Goal: Task Accomplishment & Management: Manage account settings

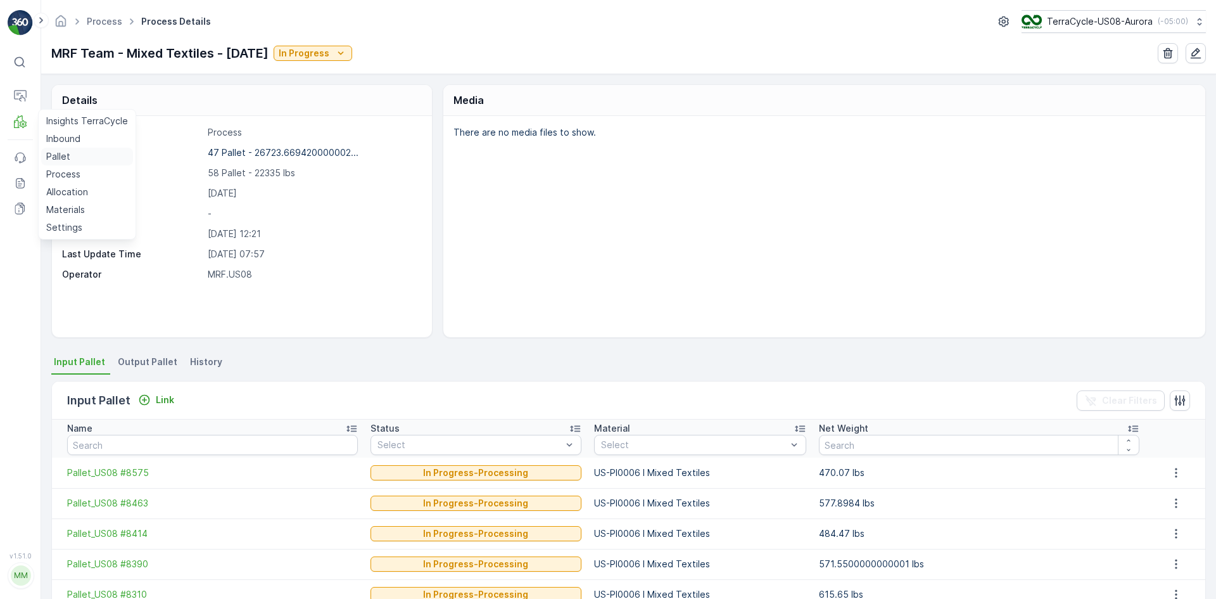
drag, startPoint x: 61, startPoint y: 153, endPoint x: 70, endPoint y: 150, distance: 9.2
click at [61, 153] on p "Pallet" at bounding box center [58, 156] width 24 height 13
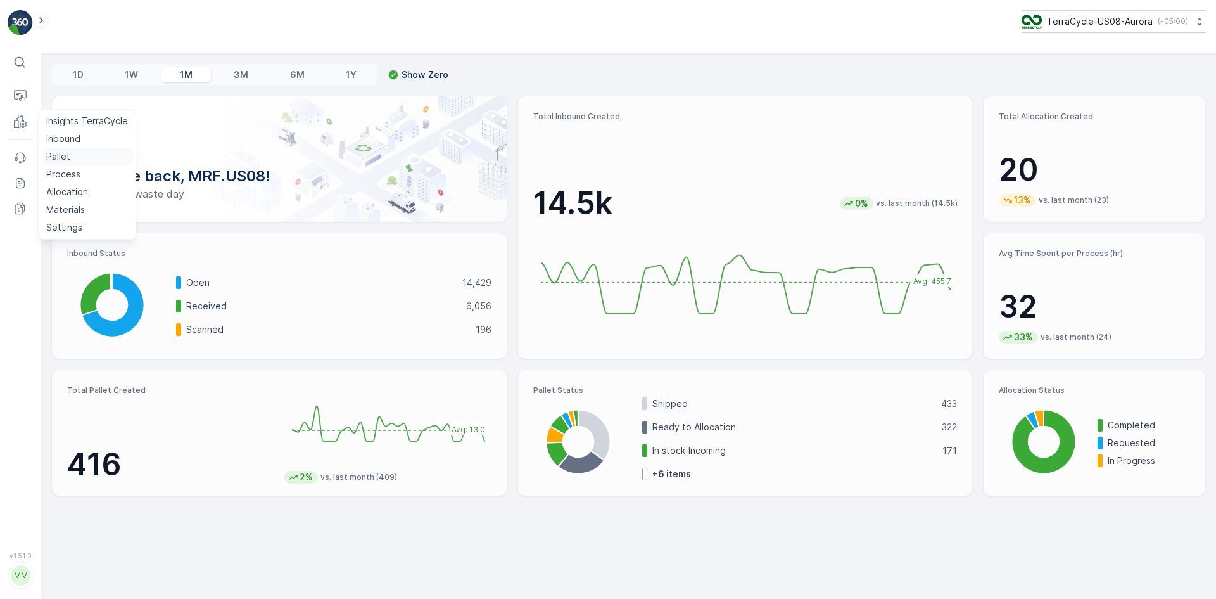
click at [64, 158] on p "Pallet" at bounding box center [58, 156] width 24 height 13
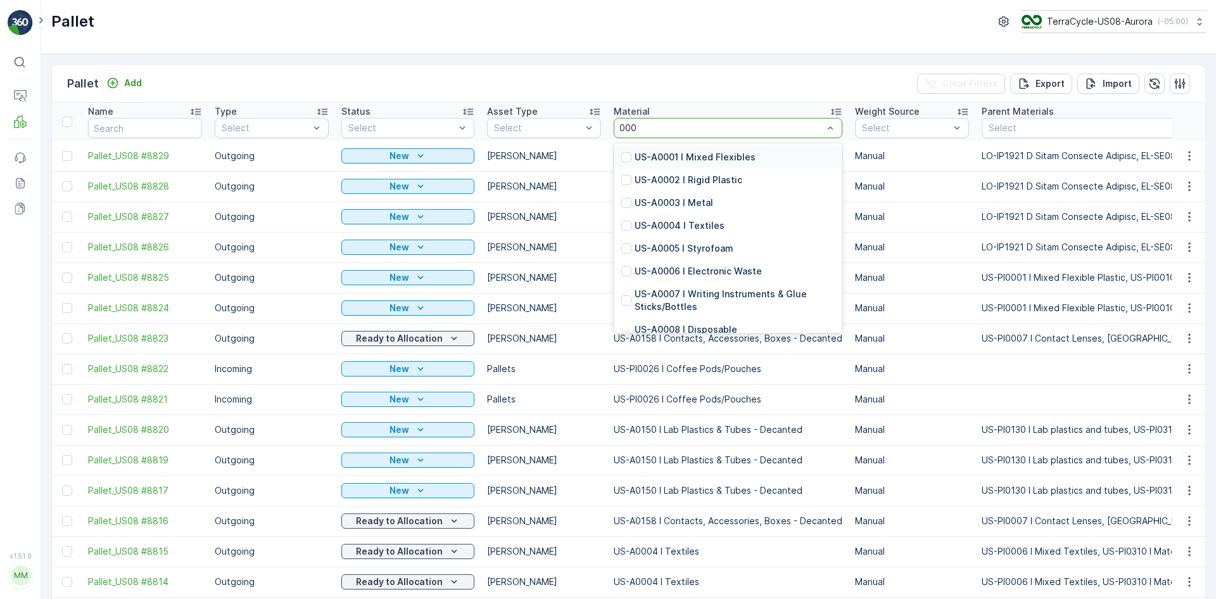
type input "0007"
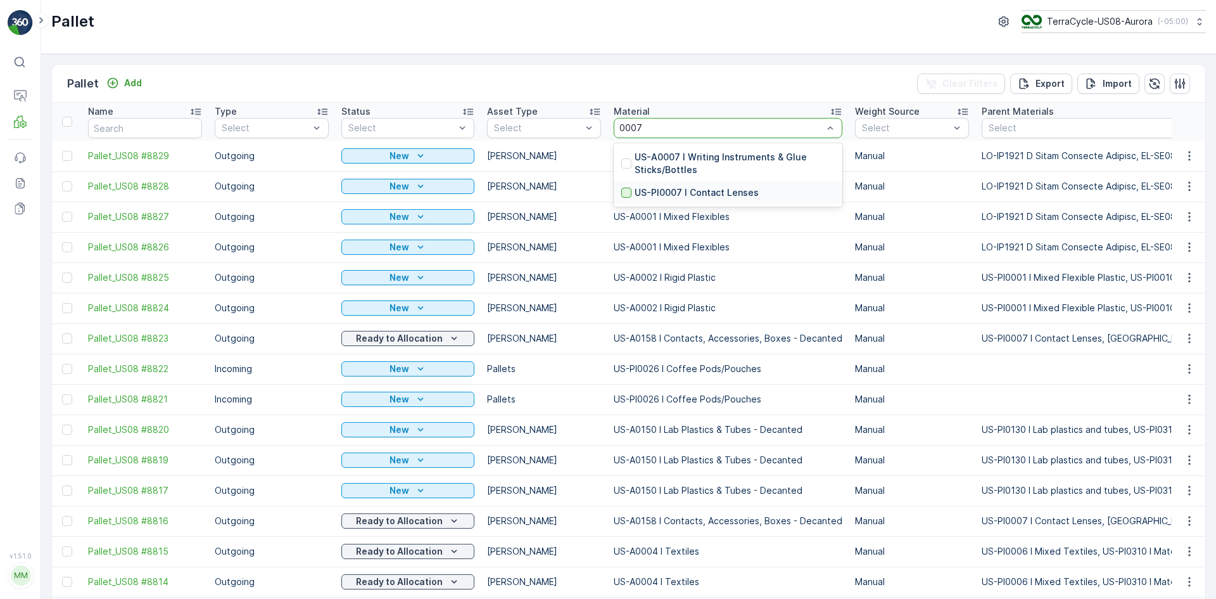
click at [622, 189] on div at bounding box center [627, 193] width 10 height 10
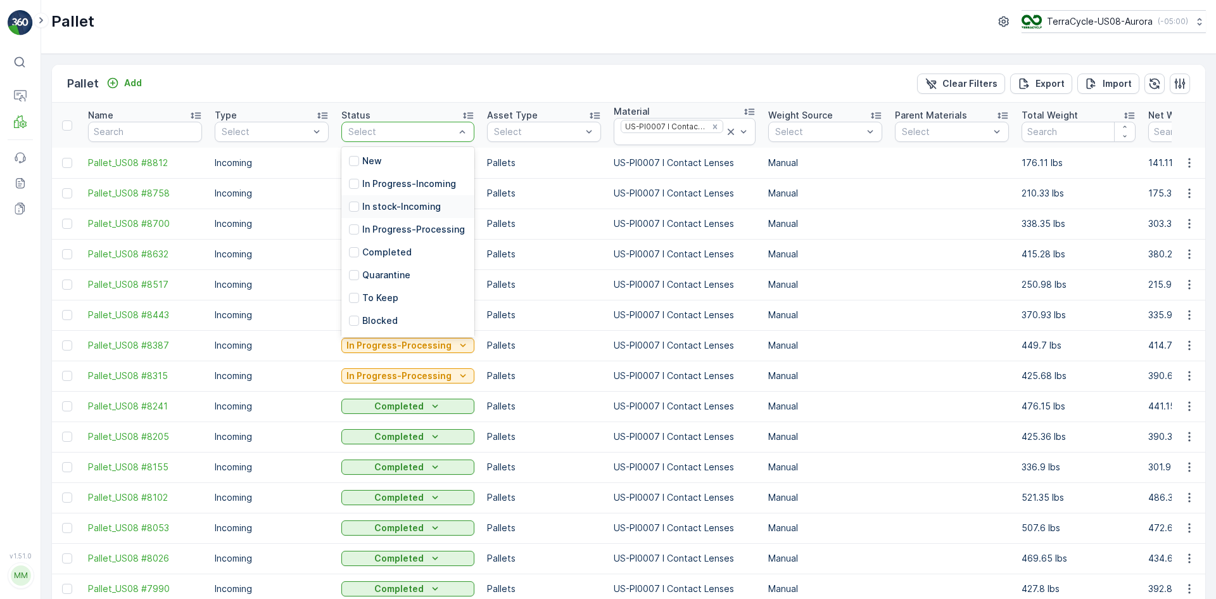
click at [404, 201] on p "In stock-Incoming" at bounding box center [401, 206] width 79 height 13
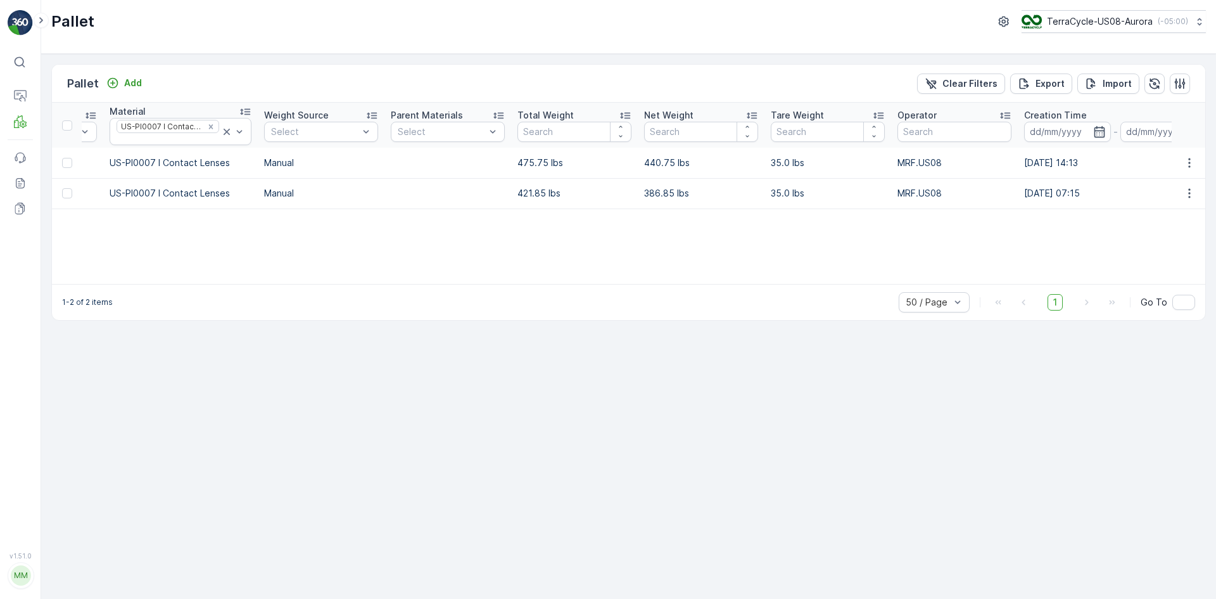
scroll to position [0, 526]
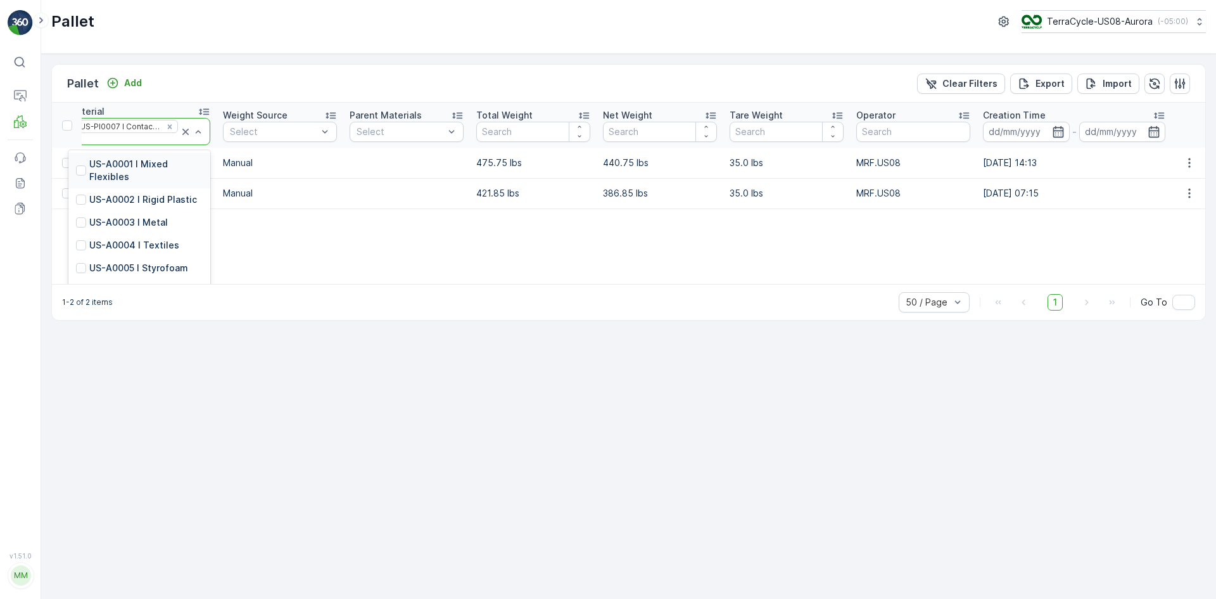
drag, startPoint x: 184, startPoint y: 134, endPoint x: 232, endPoint y: 80, distance: 72.7
click at [232, 80] on div "Pallet Add Clear Filters Export Import" at bounding box center [629, 84] width 1154 height 38
click at [180, 134] on icon at bounding box center [185, 131] width 13 height 13
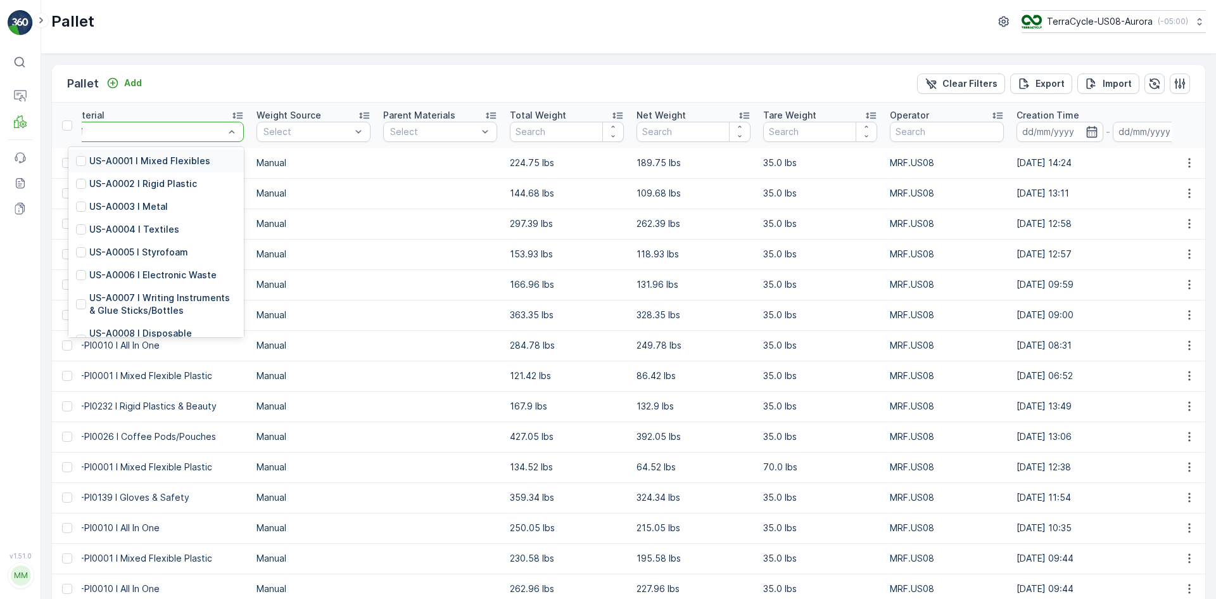
type input "0116"
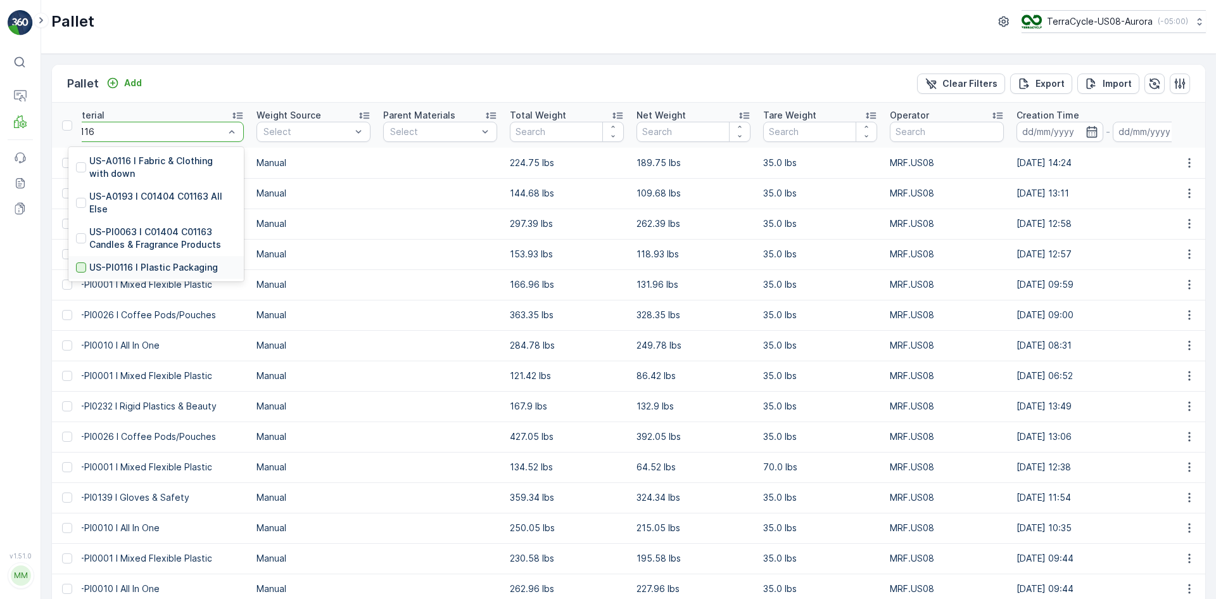
click at [77, 267] on div at bounding box center [81, 267] width 10 height 10
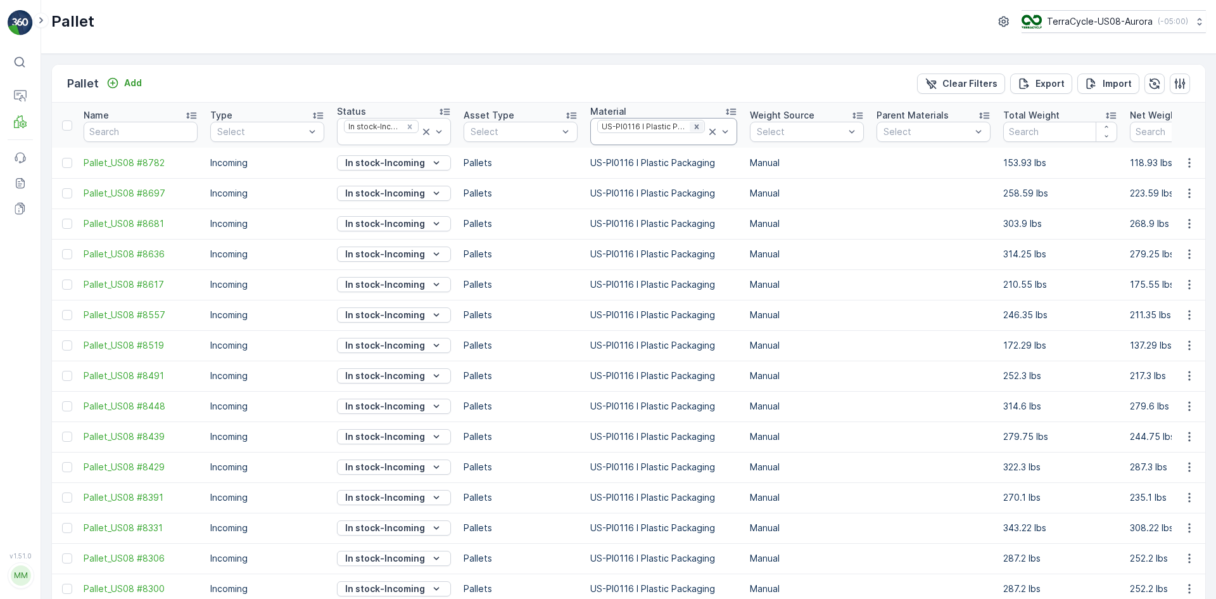
click at [694, 127] on icon "Remove US-PI0116 I Plastic Packaging" at bounding box center [696, 126] width 9 height 9
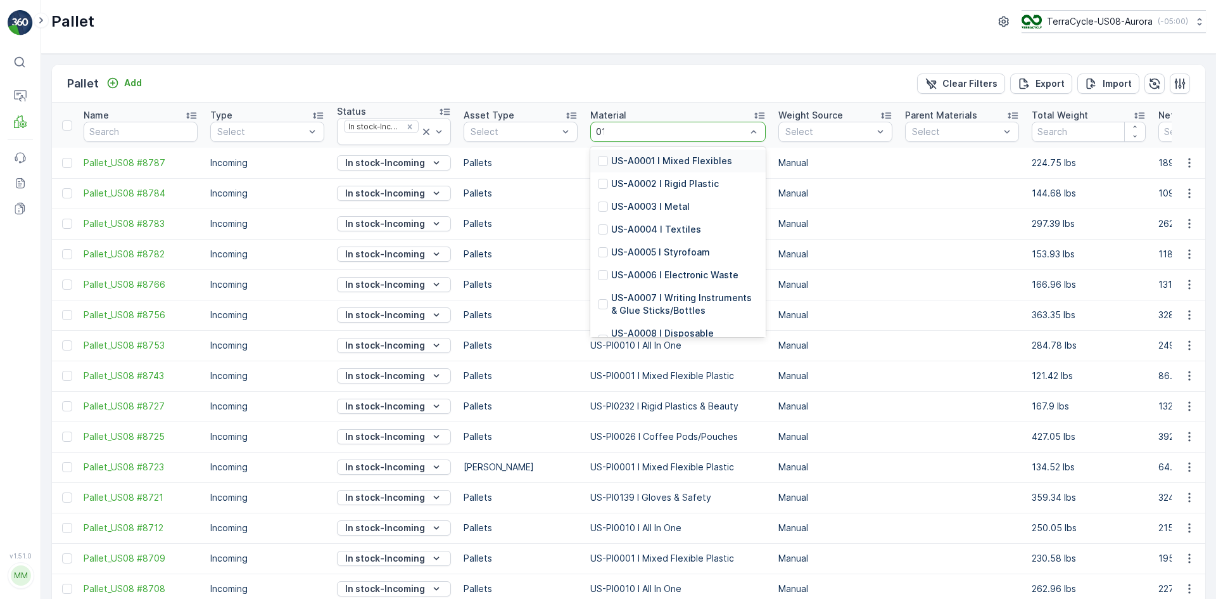
type input "0130"
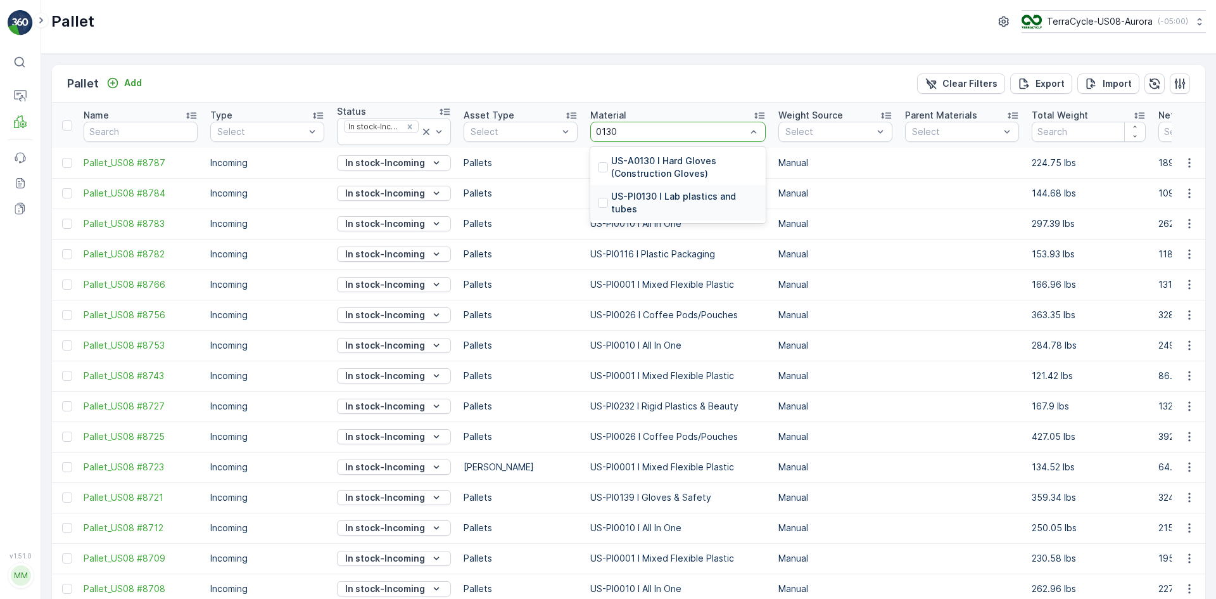
click at [601, 207] on div at bounding box center [603, 203] width 10 height 10
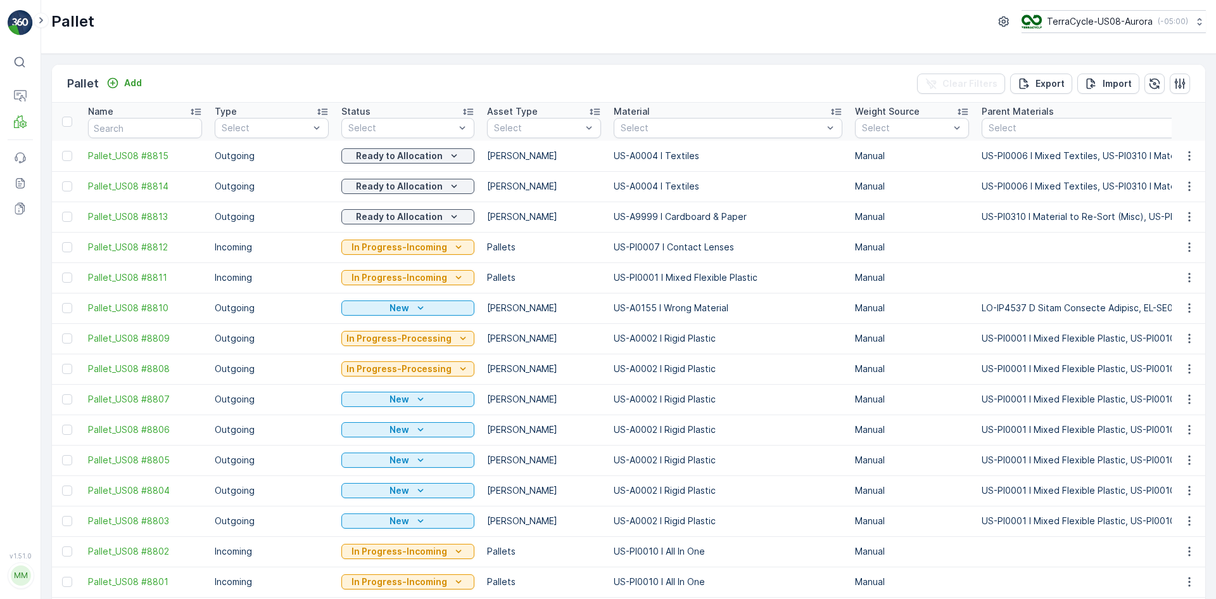
click at [147, 115] on div "Name" at bounding box center [145, 111] width 114 height 13
click at [144, 120] on input "text" at bounding box center [145, 128] width 114 height 20
type input "8732"
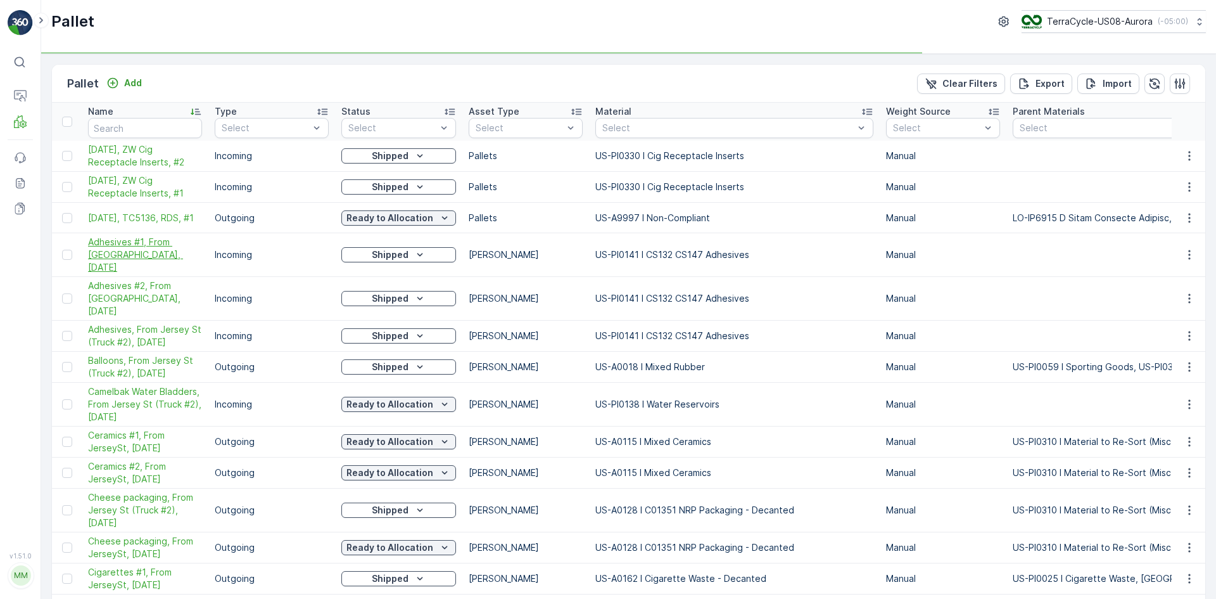
type input "8732"
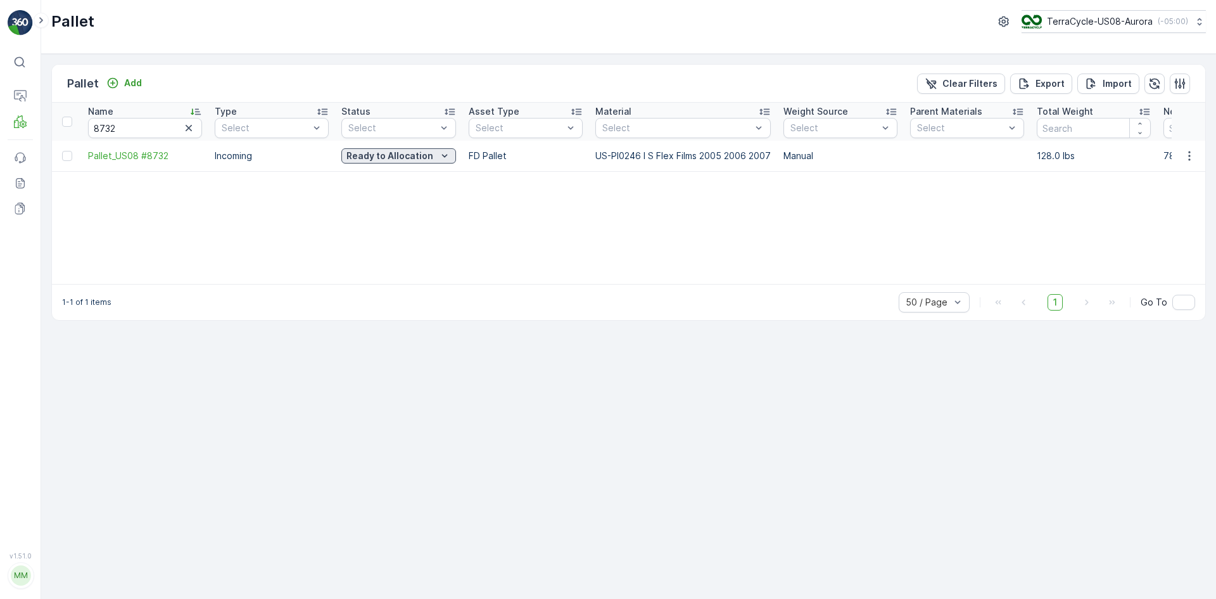
click at [411, 153] on p "Ready to Allocation" at bounding box center [390, 156] width 87 height 13
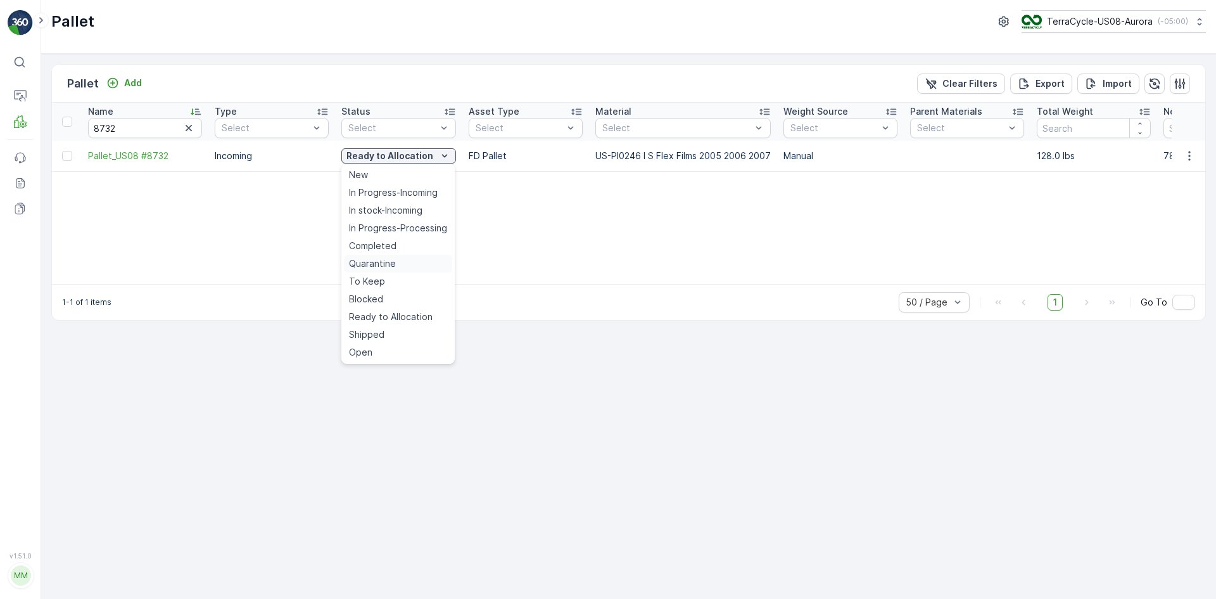
click at [382, 267] on span "Quarantine" at bounding box center [372, 263] width 47 height 13
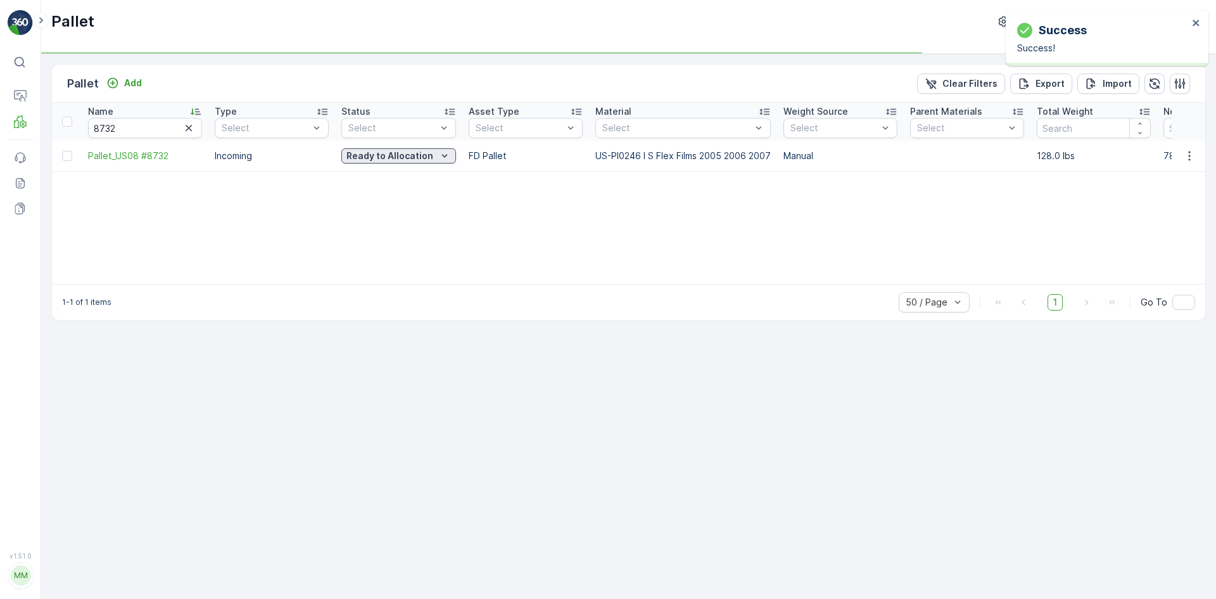
click at [430, 163] on button "Ready to Allocation" at bounding box center [398, 155] width 115 height 15
click at [414, 150] on div "Quarantine" at bounding box center [399, 156] width 104 height 13
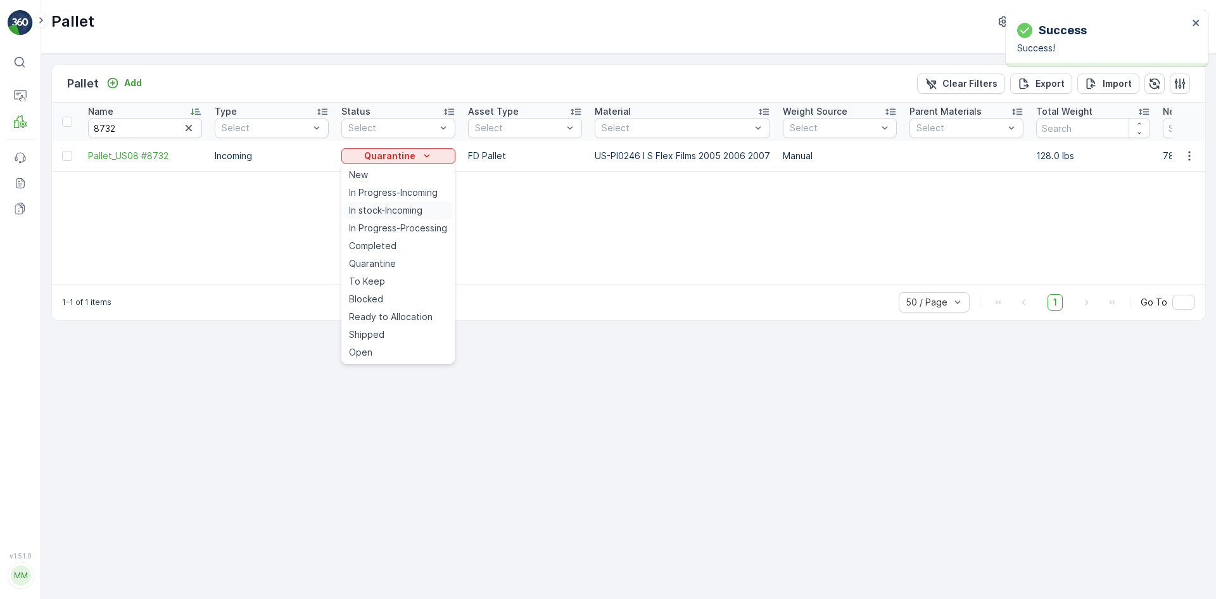
click at [408, 208] on span "In stock-Incoming" at bounding box center [385, 210] width 73 height 13
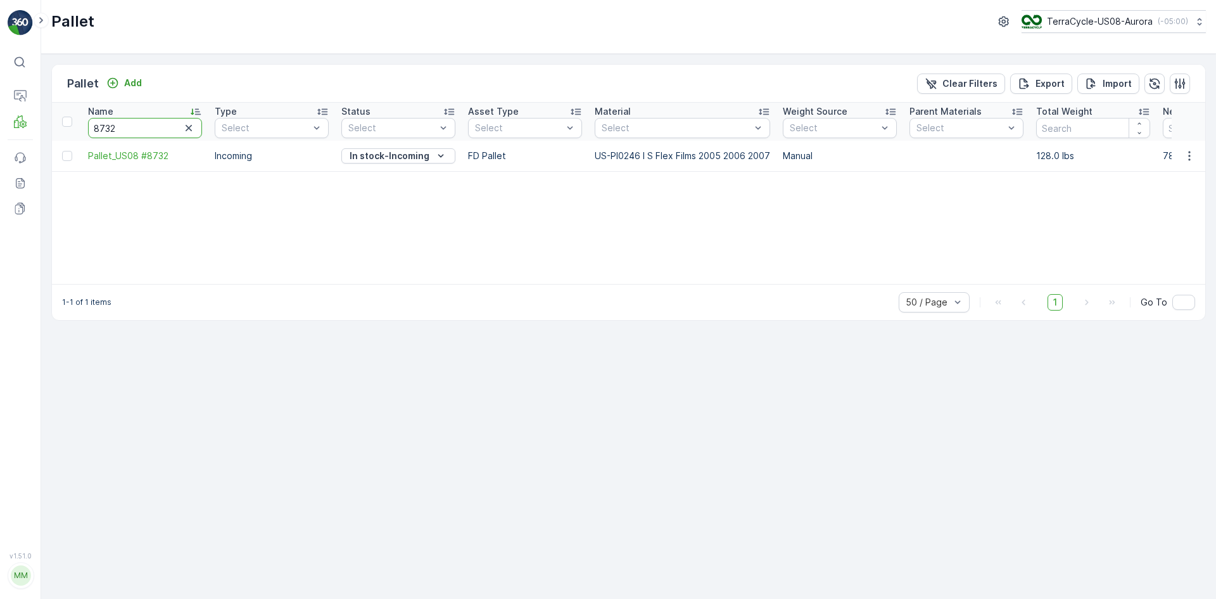
click at [162, 132] on input "8732" at bounding box center [145, 128] width 114 height 20
type input "8733"
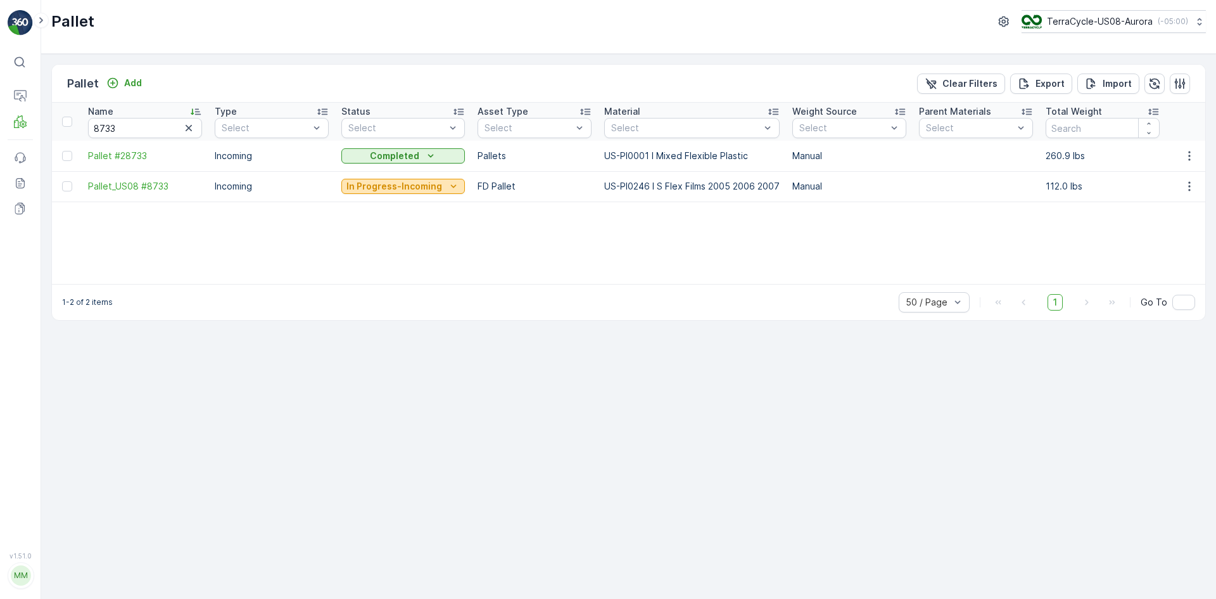
click at [396, 189] on p "In Progress-Incoming" at bounding box center [395, 186] width 96 height 13
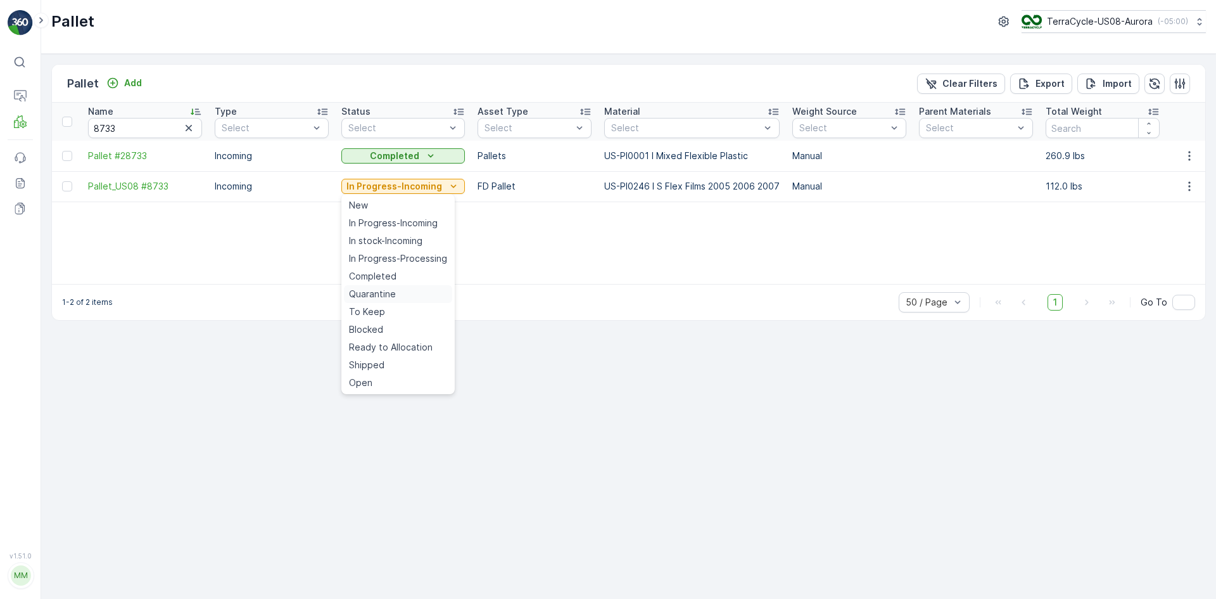
click at [393, 286] on div "Quarantine" at bounding box center [398, 294] width 108 height 18
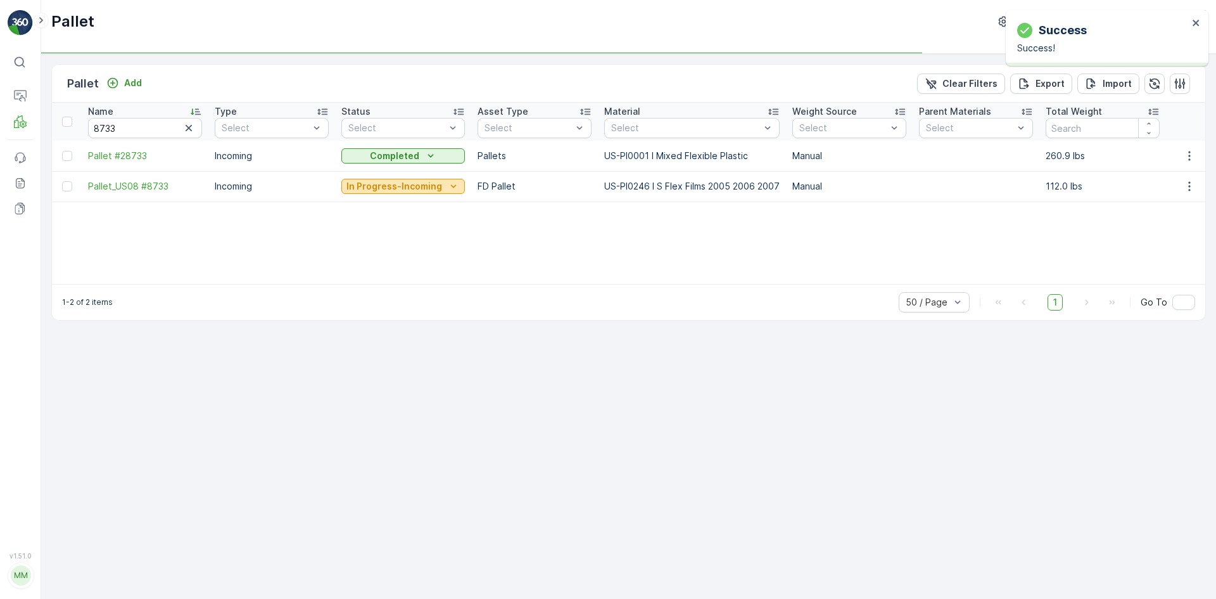
click at [417, 188] on p "In Progress-Incoming" at bounding box center [395, 186] width 96 height 13
click at [417, 193] on button "Quarantine" at bounding box center [398, 186] width 114 height 15
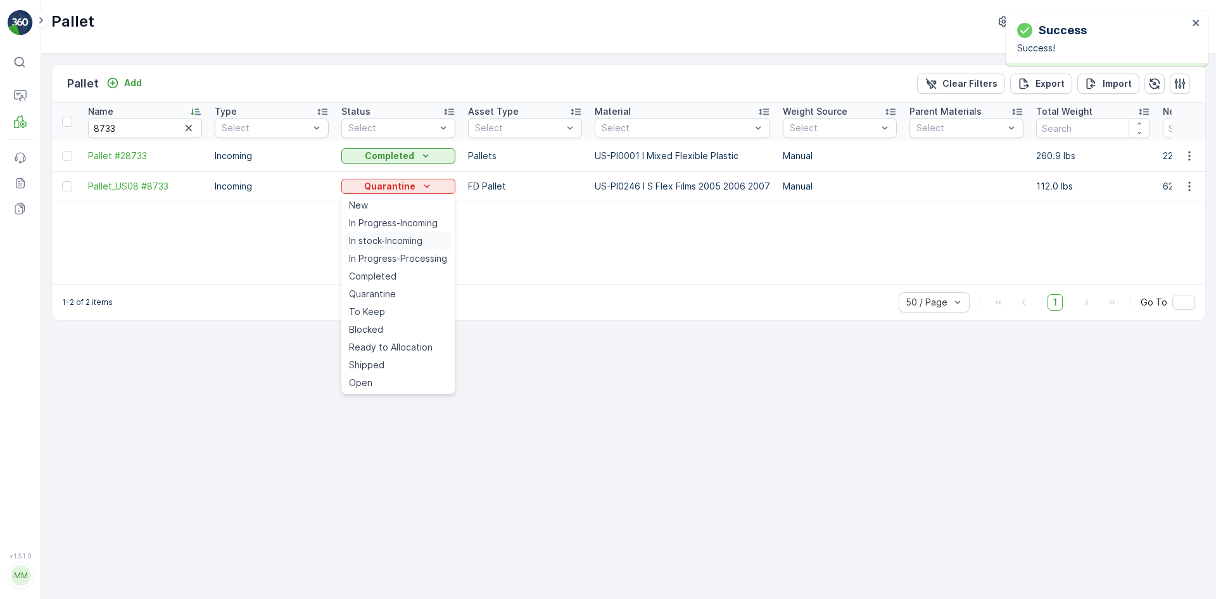
click at [411, 236] on span "In stock-Incoming" at bounding box center [385, 240] width 73 height 13
